Goal: Transaction & Acquisition: Purchase product/service

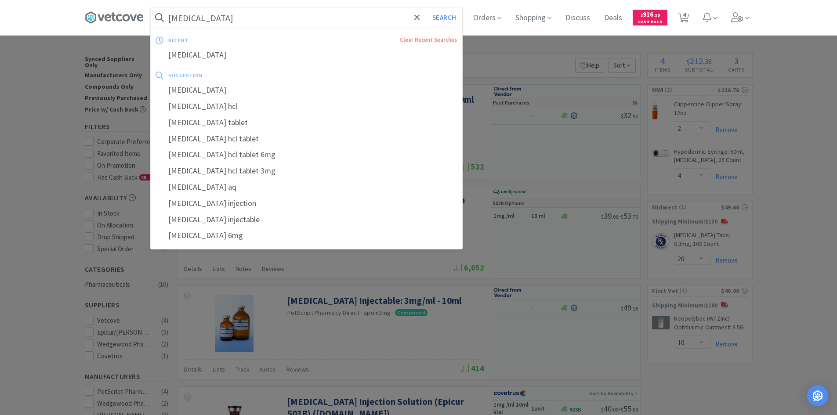
select select "2"
select select "4"
select select "20"
select select "10"
click at [263, 18] on input "[MEDICAL_DATA]" at bounding box center [307, 17] width 312 height 20
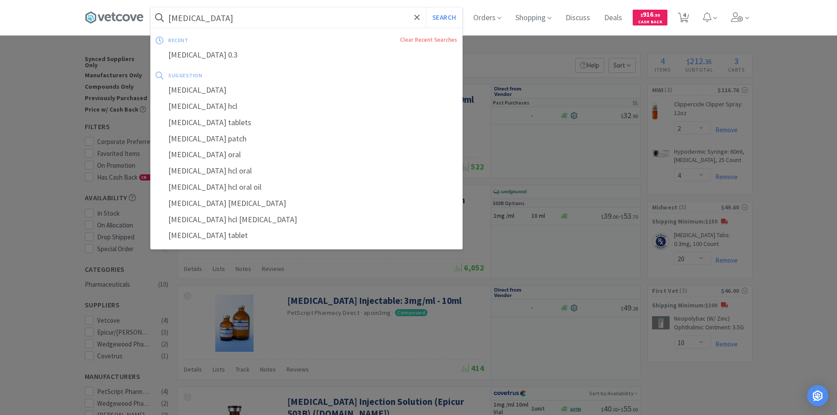
click at [221, 15] on input "[MEDICAL_DATA]" at bounding box center [307, 17] width 312 height 20
click at [218, 18] on input "[MEDICAL_DATA]" at bounding box center [307, 17] width 312 height 20
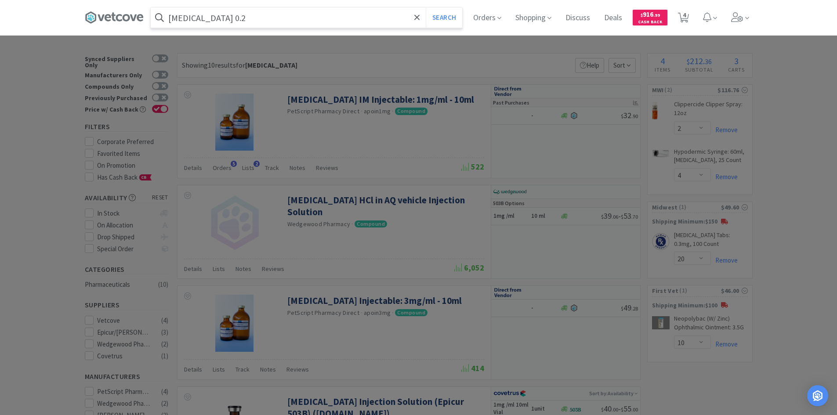
click at [426, 7] on button "Search" at bounding box center [444, 17] width 36 height 20
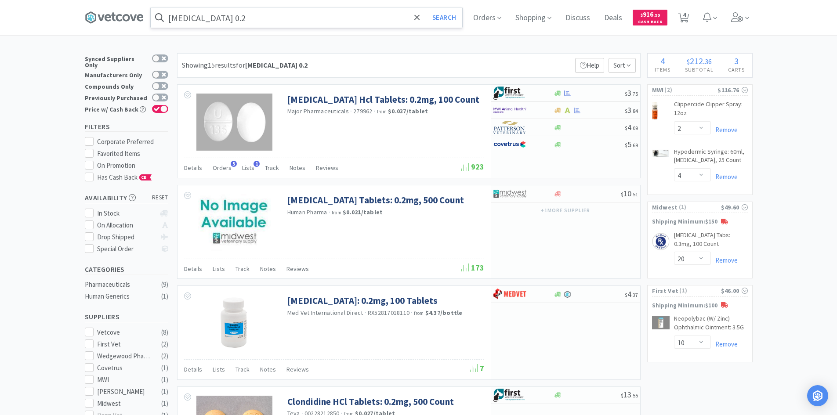
click at [337, 19] on input "[MEDICAL_DATA] 0.2" at bounding box center [307, 17] width 312 height 20
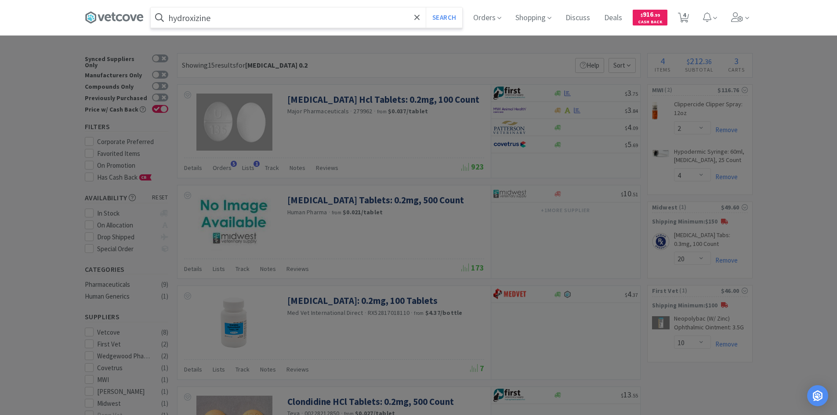
click at [426, 7] on button "Search" at bounding box center [444, 17] width 36 height 20
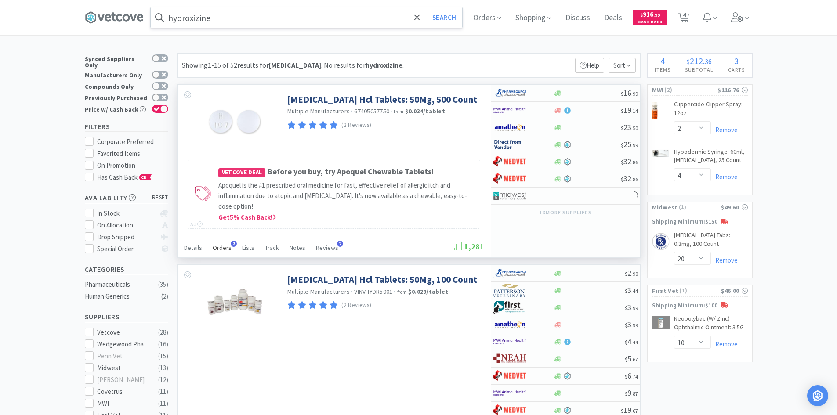
click at [228, 243] on div "Orders 2" at bounding box center [222, 249] width 19 height 17
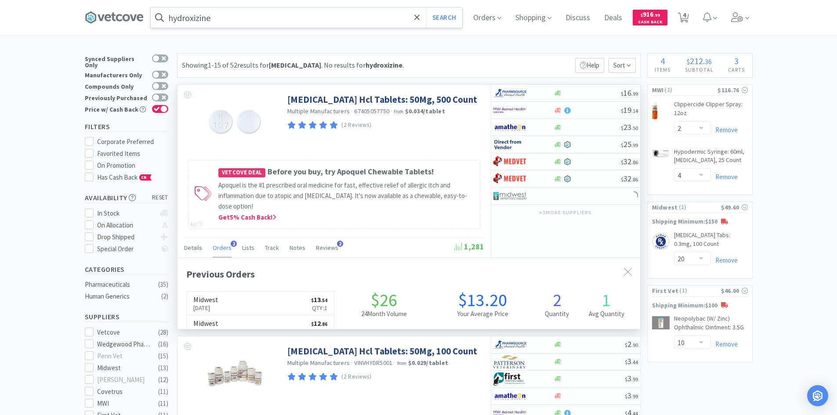
scroll to position [228, 463]
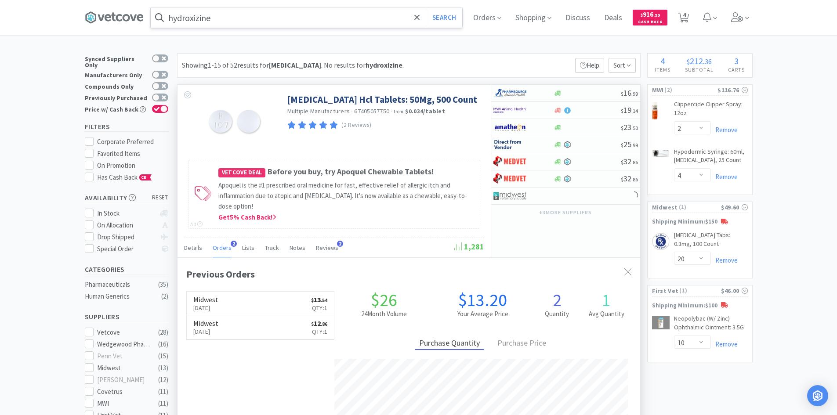
click at [228, 244] on span "Orders" at bounding box center [222, 248] width 19 height 8
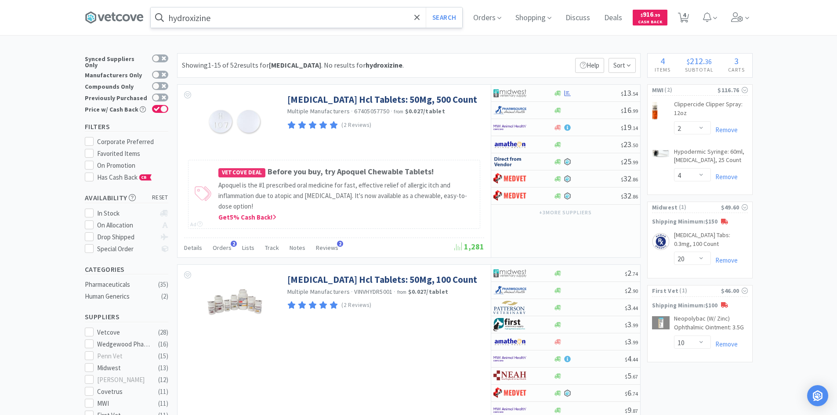
click at [323, 23] on input "hydroxizine" at bounding box center [307, 17] width 312 height 20
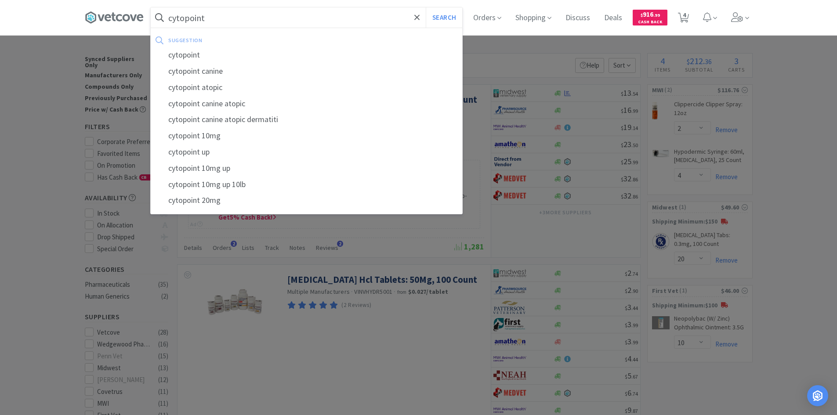
type input "cytopoint"
click at [426, 7] on button "Search" at bounding box center [444, 17] width 36 height 20
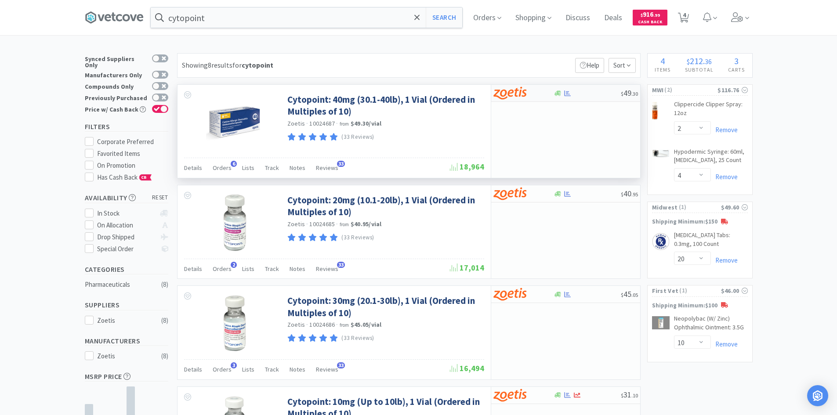
click at [551, 92] on div at bounding box center [523, 93] width 60 height 15
select select "10"
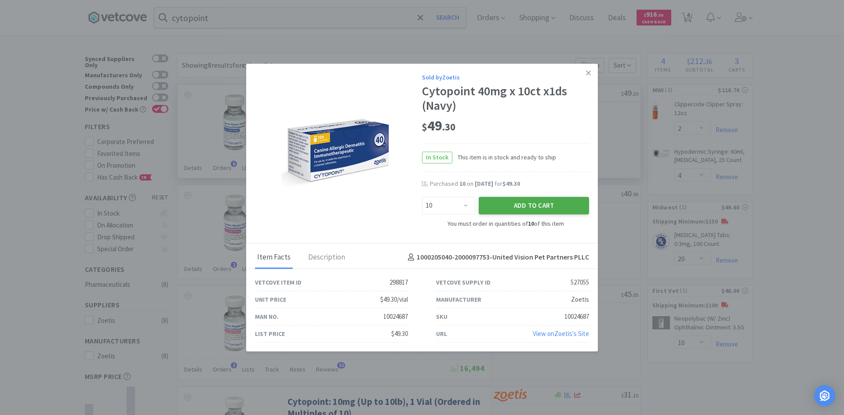
click at [532, 208] on button "Add to Cart" at bounding box center [534, 206] width 110 height 18
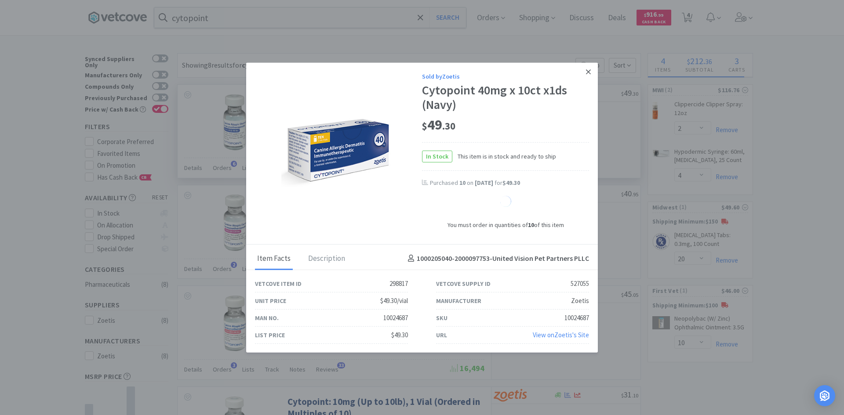
select select "10"
select select "1"
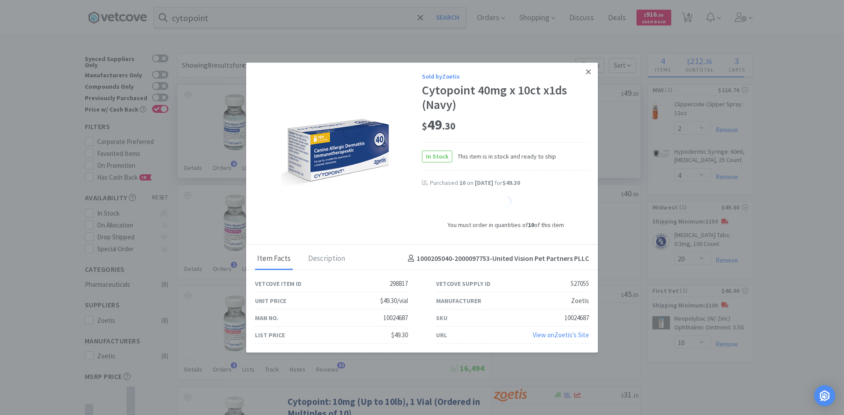
select select "1"
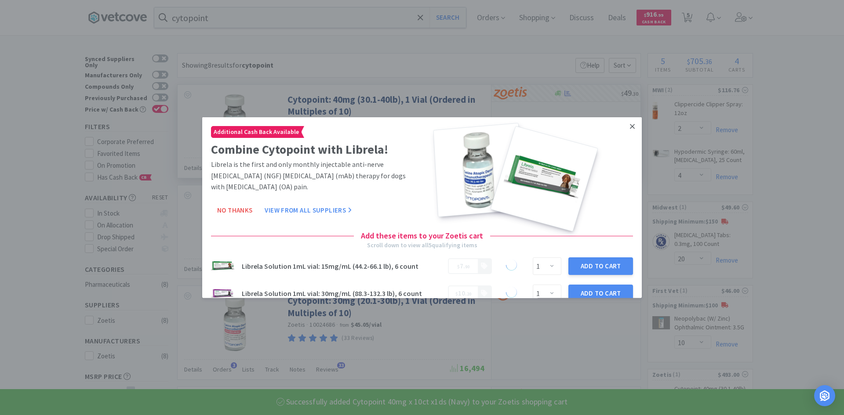
click at [625, 122] on link at bounding box center [631, 126] width 15 height 19
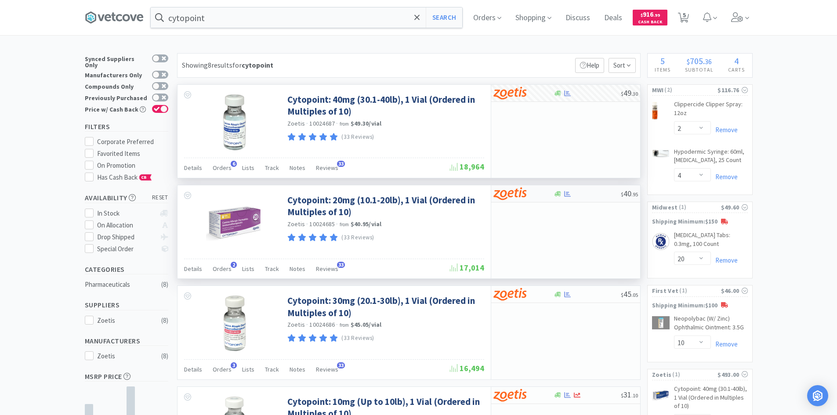
click at [605, 199] on div "$ 40 . 95" at bounding box center [565, 193] width 149 height 17
select select "10"
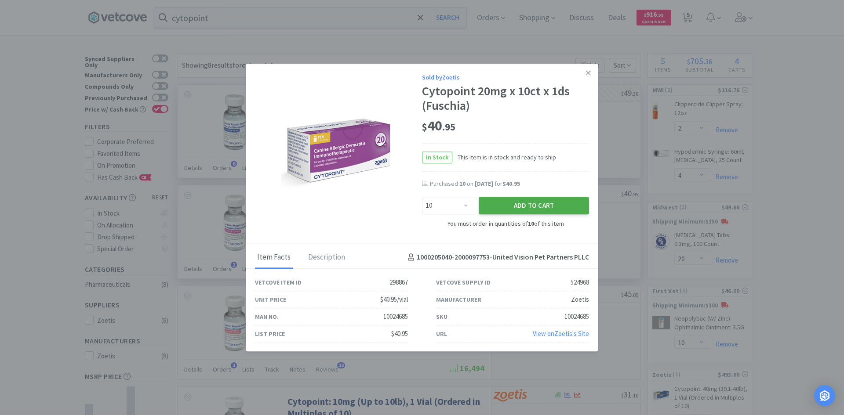
click at [523, 202] on button "Add to Cart" at bounding box center [534, 206] width 110 height 18
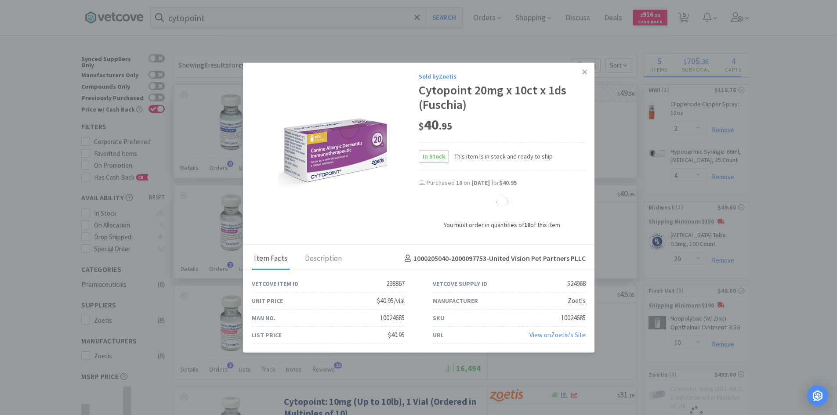
select select "10"
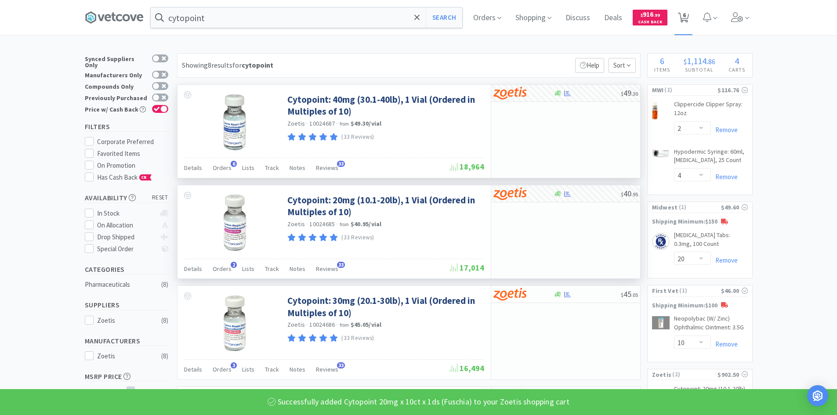
click at [689, 14] on icon at bounding box center [683, 18] width 11 height 10
select select "10"
select select "2"
select select "4"
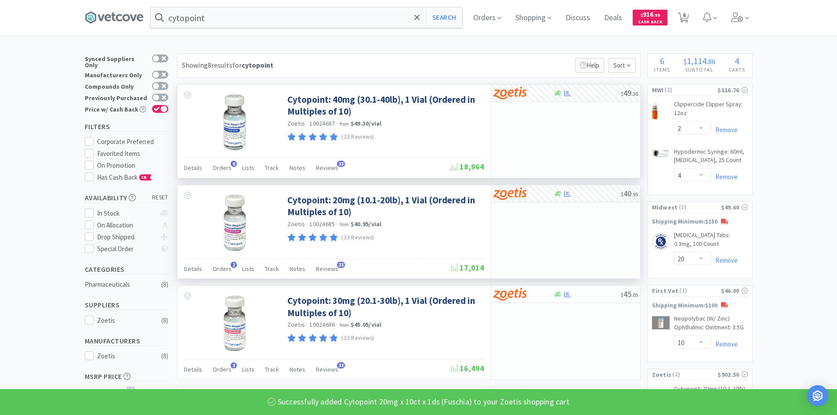
select select "20"
select select "10"
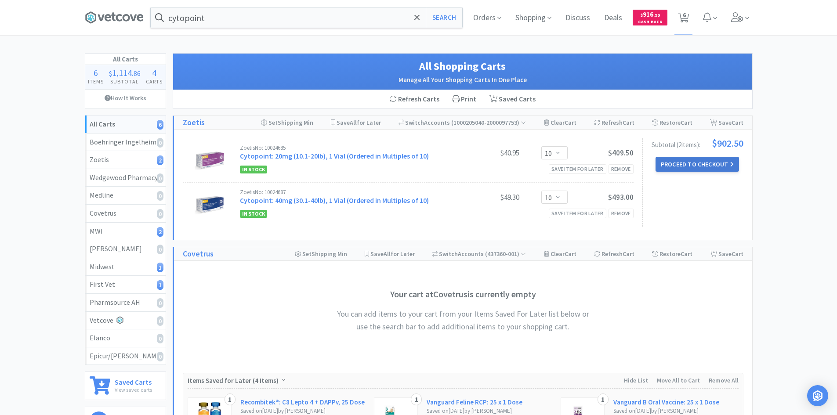
click at [695, 165] on button "Proceed to Checkout" at bounding box center [697, 164] width 83 height 15
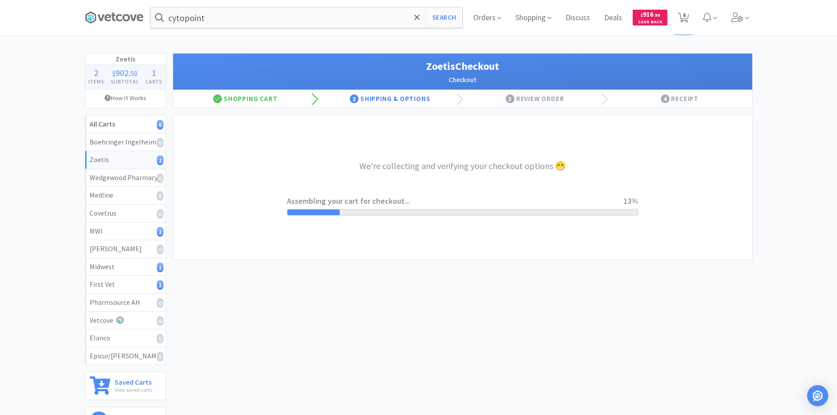
select select "invoice"
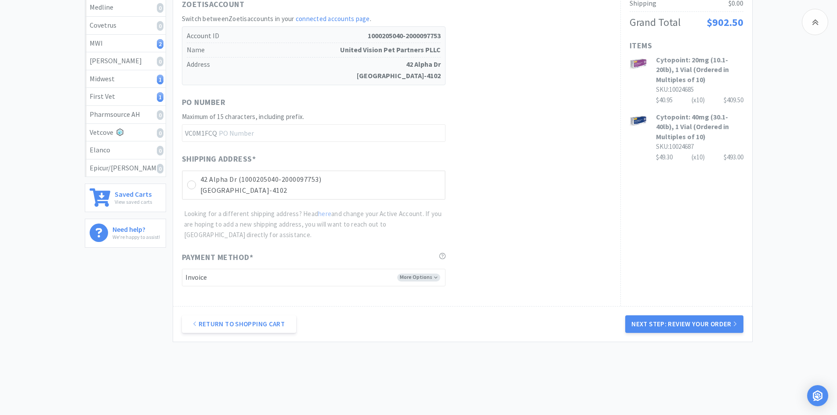
scroll to position [205, 0]
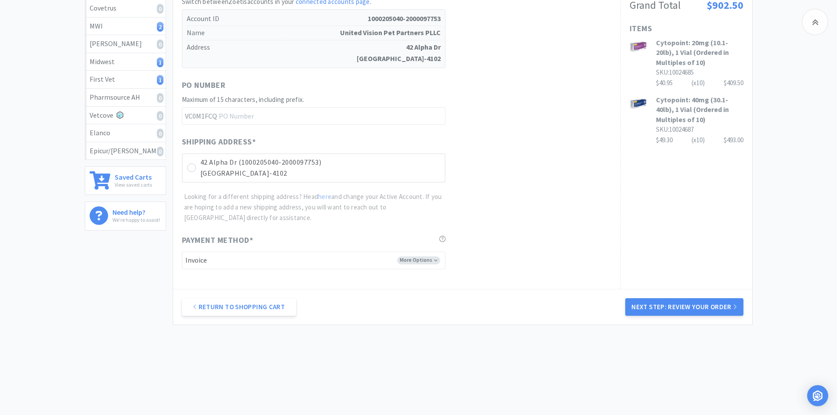
click at [306, 187] on div "Shipping Address * [STREET_ADDRESS][GEOGRAPHIC_DATA]-2000097753) [STREET_ADDRES…" at bounding box center [397, 179] width 430 height 87
click at [315, 177] on p "[GEOGRAPHIC_DATA]-4102" at bounding box center [320, 173] width 240 height 11
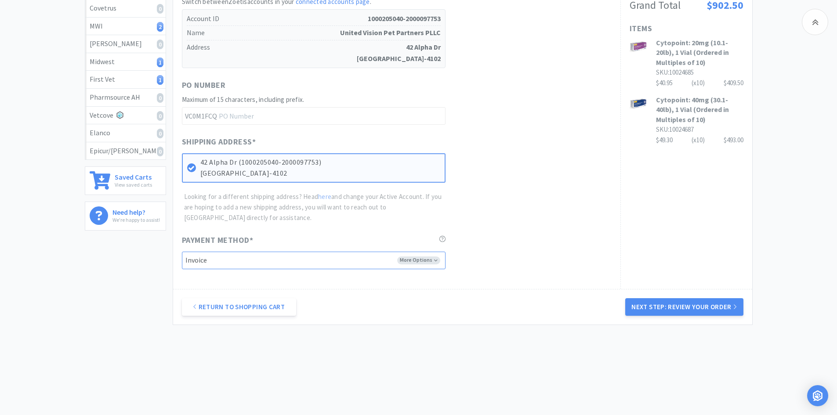
click at [444, 261] on select "-------- Invoice" at bounding box center [314, 261] width 264 height 18
click at [438, 261] on select "-------- Invoice" at bounding box center [314, 261] width 264 height 18
click at [565, 256] on div "Payment Method * More Options -------- Invoice" at bounding box center [397, 251] width 430 height 35
click at [666, 303] on button "Next Step: Review Your Order" at bounding box center [684, 307] width 118 height 18
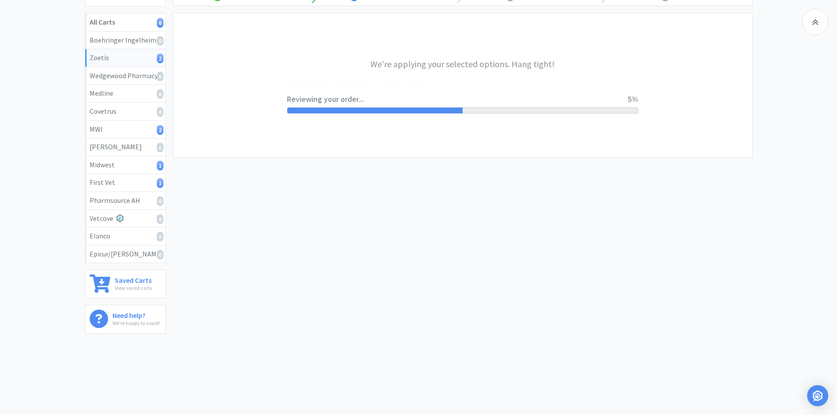
scroll to position [0, 0]
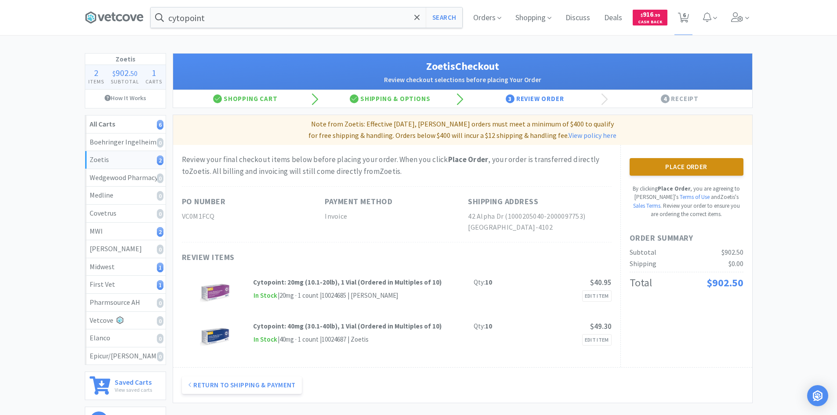
click at [652, 167] on button "Place Order" at bounding box center [687, 167] width 114 height 18
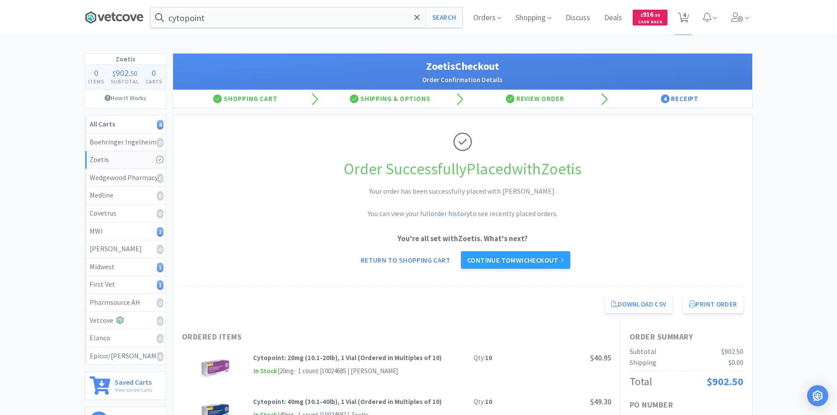
click at [116, 20] on icon at bounding box center [119, 17] width 6 height 7
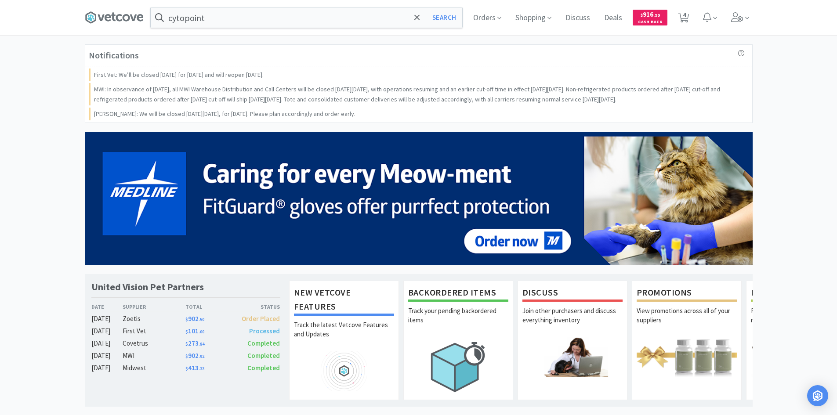
click at [273, 98] on p "MWI: In observance of [DATE], all MWI Warehouse Distribution and Call Centers w…" at bounding box center [419, 94] width 651 height 20
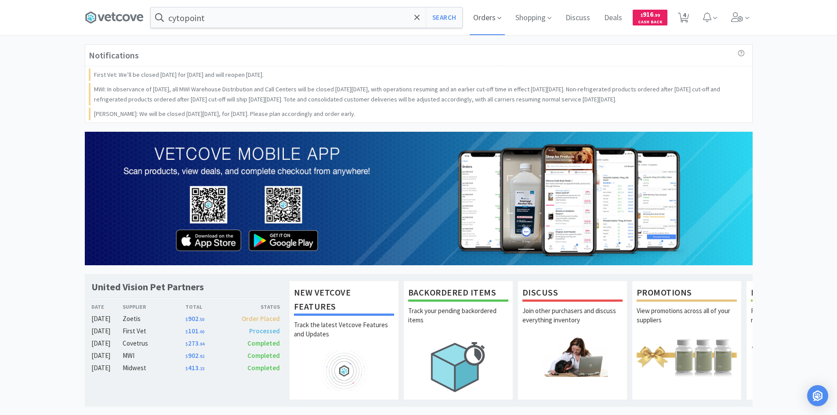
click at [475, 24] on span "Orders" at bounding box center [487, 17] width 35 height 35
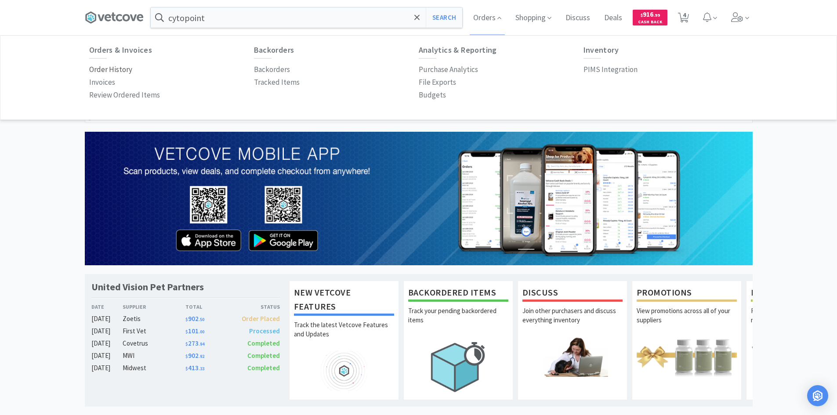
click at [112, 69] on p "Order History" at bounding box center [110, 70] width 43 height 12
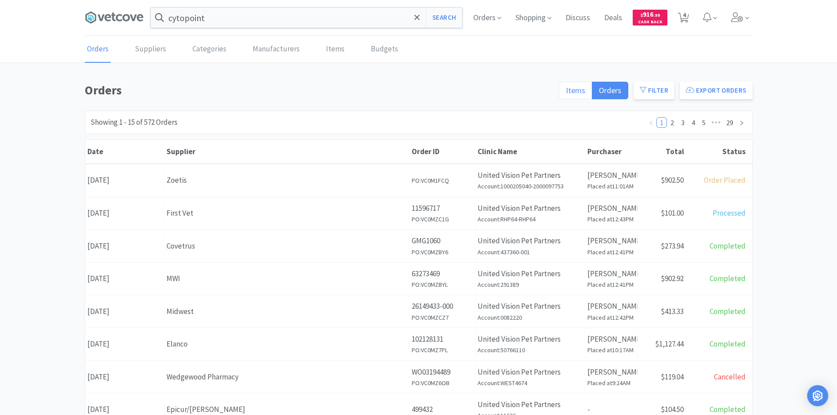
click at [588, 87] on label "Items" at bounding box center [575, 91] width 33 height 18
click at [566, 93] on input "Items" at bounding box center [566, 93] width 0 height 0
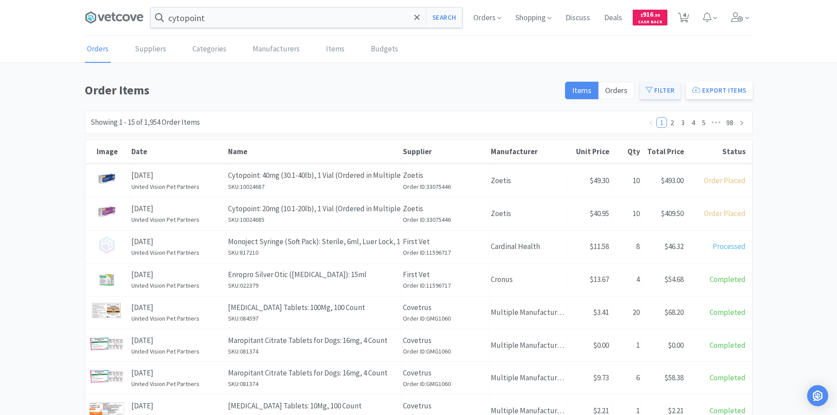
click at [647, 87] on icon at bounding box center [649, 90] width 7 height 7
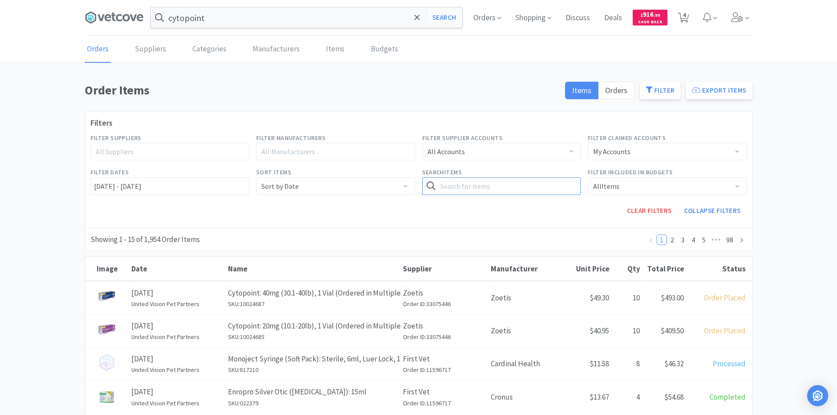
click at [493, 188] on input "text" at bounding box center [501, 187] width 159 height 18
type input "entyce"
click at [545, 178] on button "Search" at bounding box center [563, 187] width 36 height 18
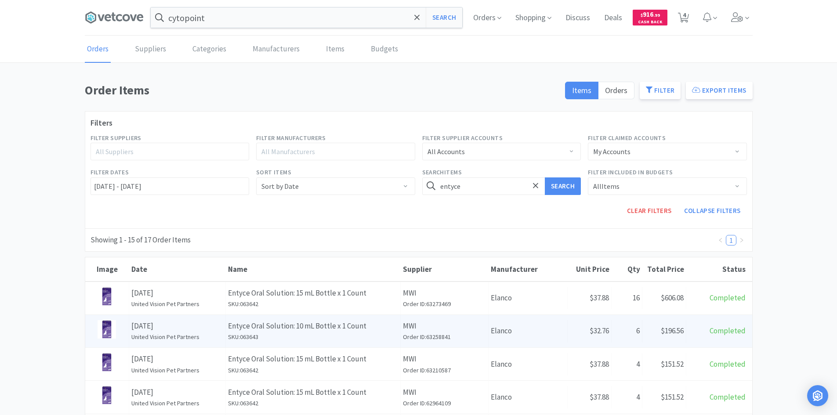
click at [385, 335] on h6 "SKU: 063643" at bounding box center [313, 337] width 170 height 10
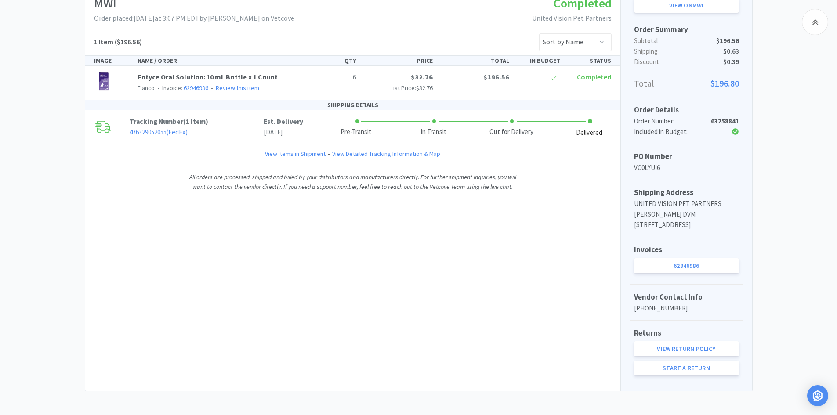
scroll to position [169, 0]
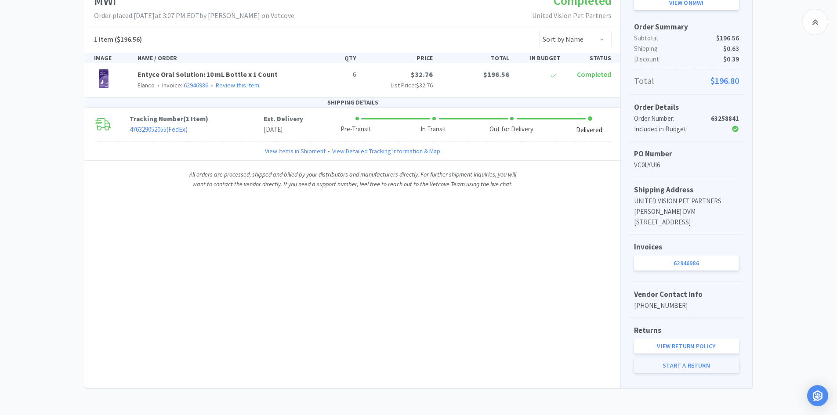
click at [666, 370] on link "Start a Return" at bounding box center [686, 365] width 105 height 15
click at [691, 365] on link "Start a Return" at bounding box center [686, 365] width 105 height 15
click at [701, 366] on link "Start a Return" at bounding box center [686, 365] width 105 height 15
click at [331, 211] on div "MWI Order placed: [DATE] 3:07 PM EDT by [PERSON_NAME] on Vetcove Completed Unit…" at bounding box center [352, 187] width 535 height 402
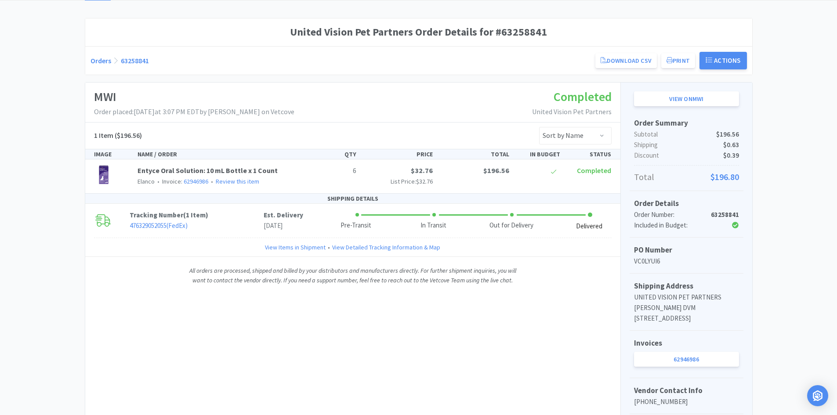
scroll to position [0, 0]
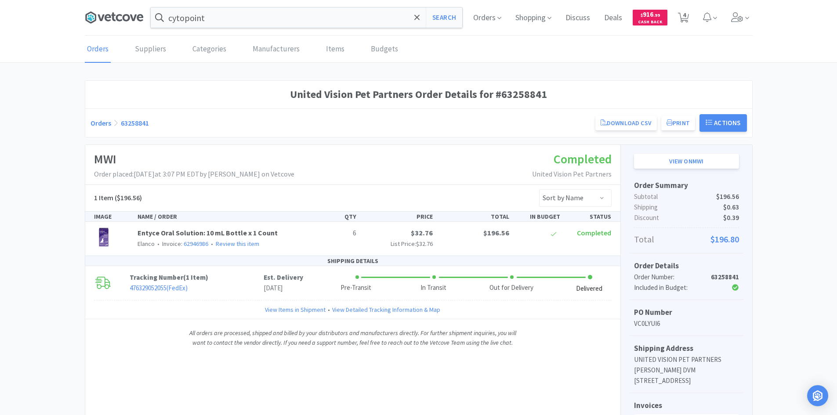
click at [119, 12] on icon at bounding box center [114, 17] width 59 height 13
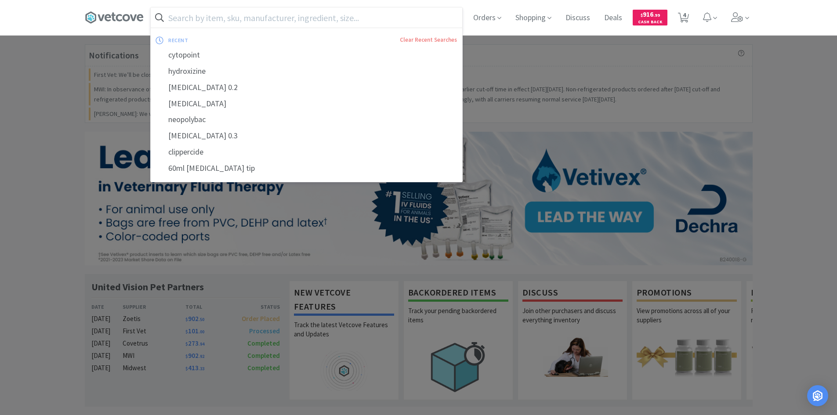
click at [814, 294] on div at bounding box center [418, 207] width 837 height 415
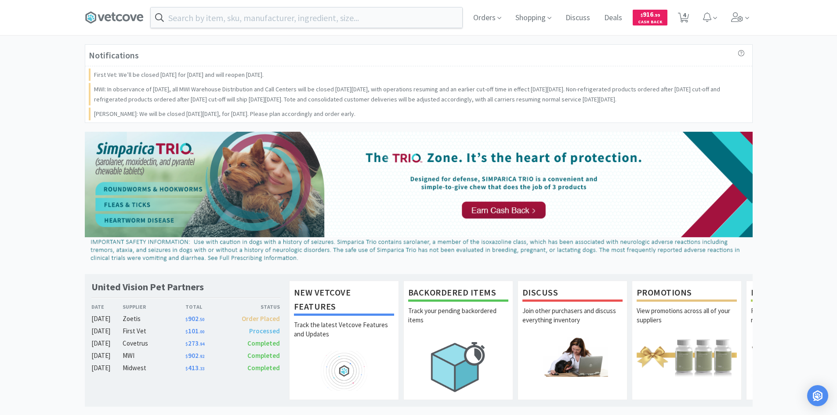
click at [18, 154] on div "Notifications First Vet: We’ll be closed [DATE] for [DATE] and will reopen [DAT…" at bounding box center [418, 422] width 837 height 756
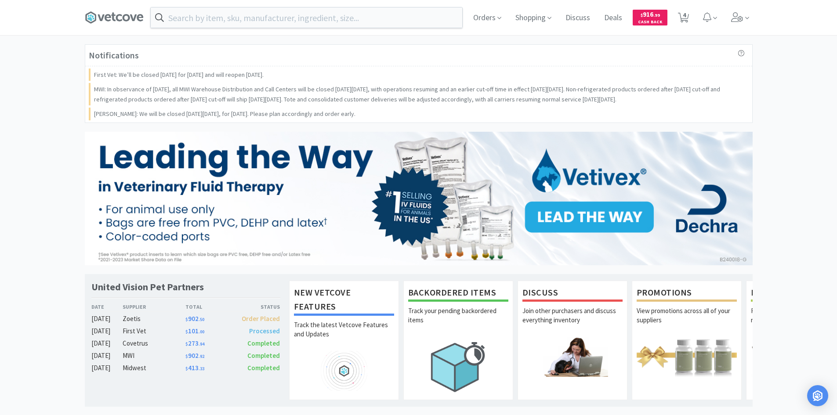
click at [792, 120] on div "Notifications First Vet: We’ll be closed [DATE] for [DATE] and will reopen [DAT…" at bounding box center [418, 422] width 837 height 756
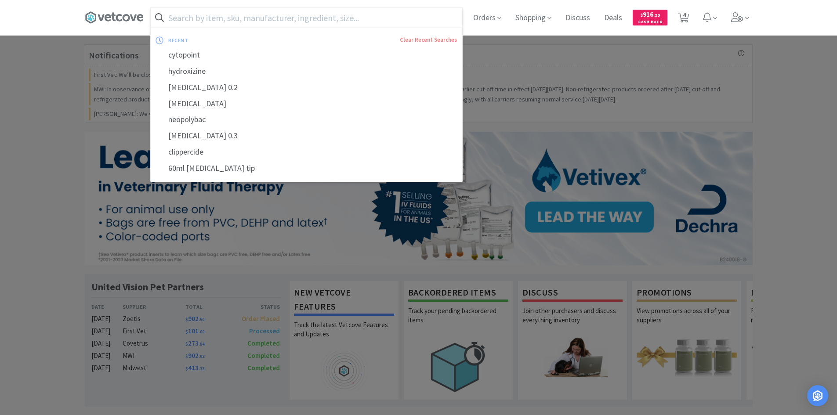
click at [334, 17] on input "text" at bounding box center [307, 17] width 312 height 20
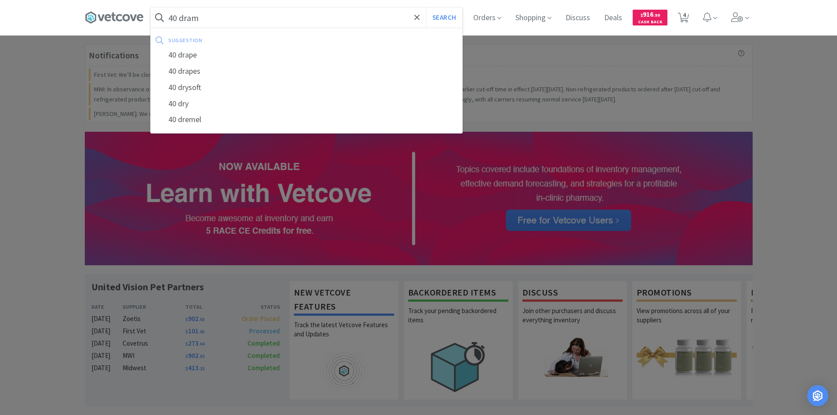
type input "40 dram"
click at [426, 7] on button "Search" at bounding box center [444, 17] width 36 height 20
select select "2"
select select "4"
select select "20"
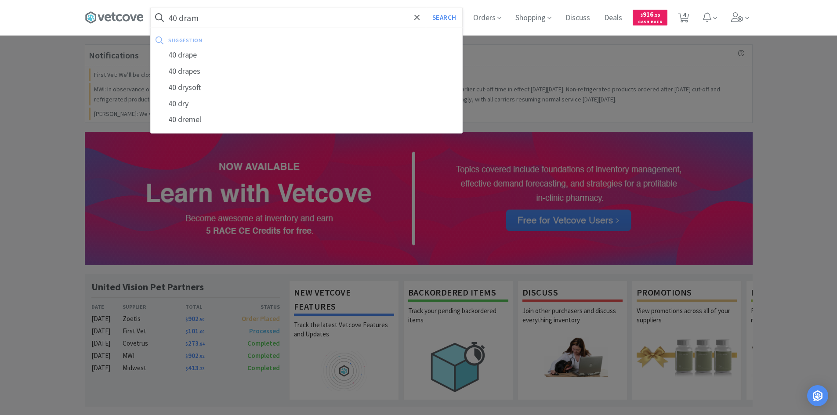
select select "10"
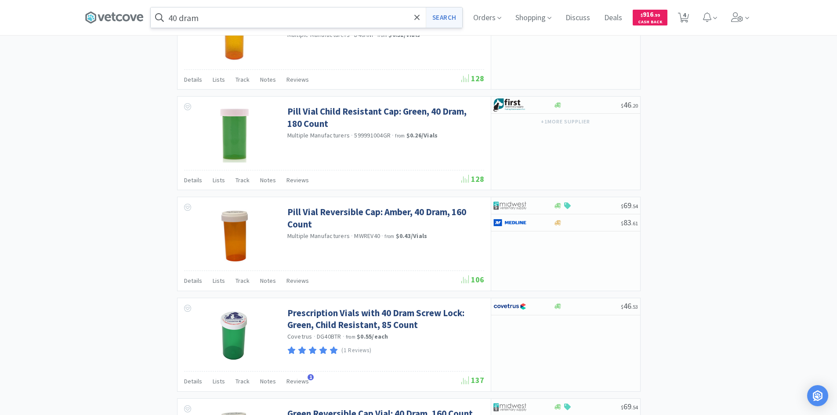
scroll to position [725, 0]
